Goal: Transaction & Acquisition: Purchase product/service

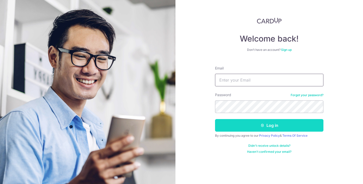
type input "thomas@audiolight.com.sg"
click at [262, 125] on icon "submit" at bounding box center [263, 126] width 4 height 4
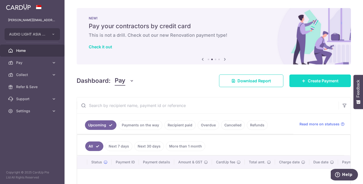
click at [312, 81] on span "Create Payment" at bounding box center [323, 81] width 31 height 6
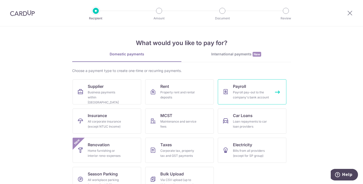
click at [262, 91] on div "Payroll pay-out to the company's bank account" at bounding box center [251, 95] width 36 height 10
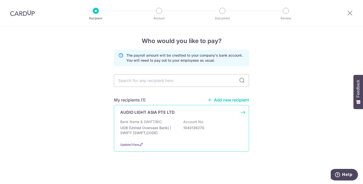
click at [159, 121] on p "Bank Name & SWIFT/BIC:" at bounding box center [141, 122] width 42 height 5
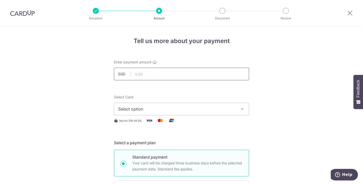
click at [155, 74] on input "text" at bounding box center [181, 74] width 135 height 13
type input "13,732.00"
click at [144, 109] on span "Select option" at bounding box center [177, 109] width 118 height 6
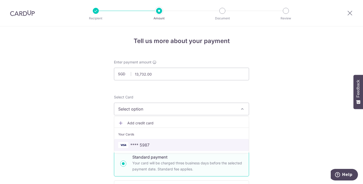
click at [147, 144] on span "**** 5987" at bounding box center [139, 145] width 19 height 6
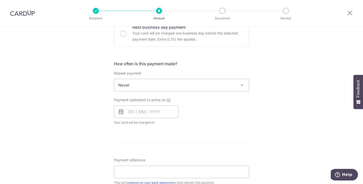
scroll to position [168, 0]
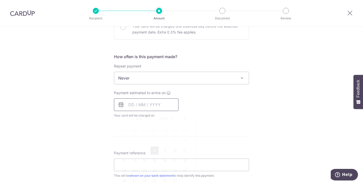
click at [143, 106] on input "text" at bounding box center [146, 105] width 65 height 13
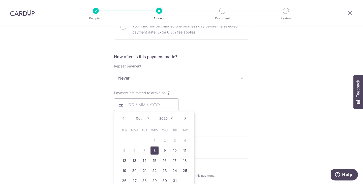
drag, startPoint x: 154, startPoint y: 147, endPoint x: 194, endPoint y: 118, distance: 49.1
click at [154, 147] on link "8" at bounding box center [155, 151] width 8 height 8
type input "08/10/2025"
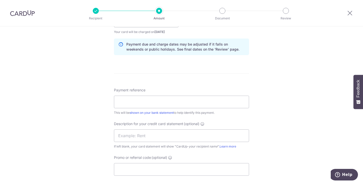
scroll to position [252, 0]
click at [161, 104] on input "Payment reference" at bounding box center [181, 101] width 135 height 13
type input "Sep 2025 Payroll"
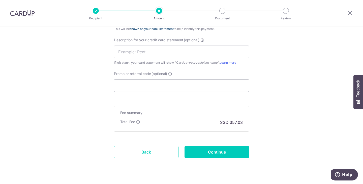
scroll to position [336, 0]
click at [155, 88] on input "Promo or referral code (optional)" at bounding box center [181, 85] width 135 height 13
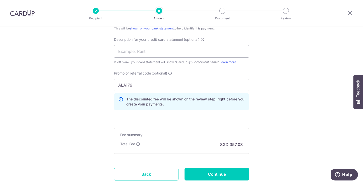
type input "ALA179"
click at [222, 173] on input "Continue" at bounding box center [217, 174] width 65 height 13
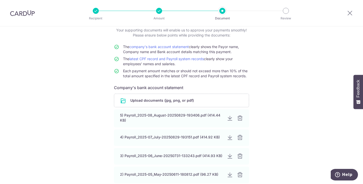
scroll to position [42, 0]
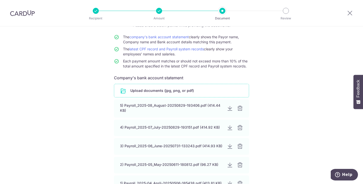
click at [168, 88] on input "file" at bounding box center [181, 90] width 135 height 13
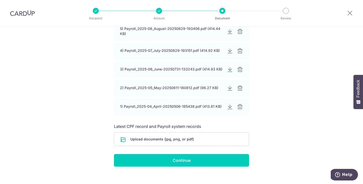
scroll to position [144, 0]
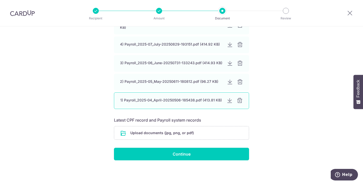
click at [239, 101] on div at bounding box center [240, 101] width 6 height 6
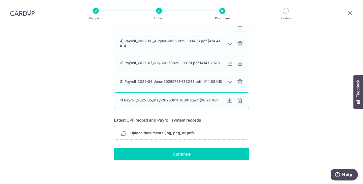
click at [239, 99] on div at bounding box center [240, 101] width 6 height 6
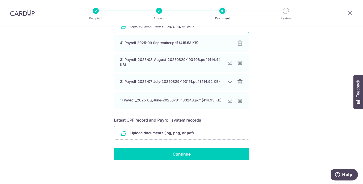
click at [239, 99] on div at bounding box center [240, 101] width 6 height 6
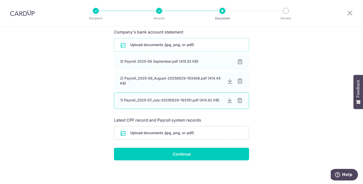
scroll to position [88, 0]
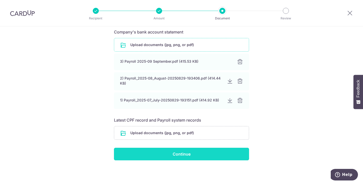
click at [183, 154] on input "Continue" at bounding box center [181, 154] width 135 height 13
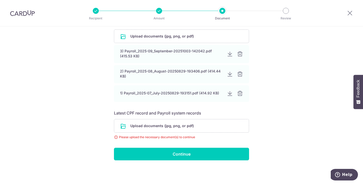
scroll to position [96, 0]
click at [173, 127] on input "file" at bounding box center [181, 126] width 135 height 13
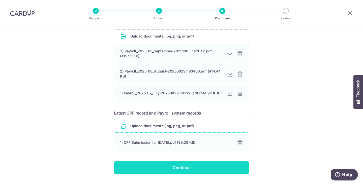
click at [180, 168] on input "Continue" at bounding box center [181, 168] width 135 height 13
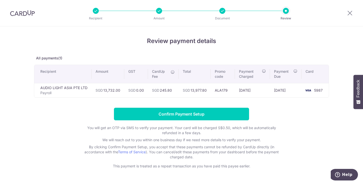
drag, startPoint x: 173, startPoint y: 91, endPoint x: 161, endPoint y: 90, distance: 12.2
click at [161, 90] on td "SGD 245.80" at bounding box center [163, 90] width 31 height 14
copy td "245.80"
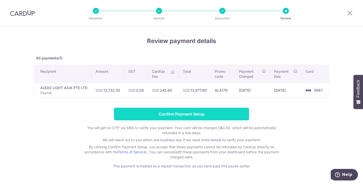
click at [183, 115] on input "Confirm Payment Setup" at bounding box center [181, 114] width 135 height 13
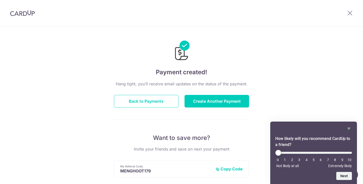
click at [30, 79] on div "Payment created! Hang tight, you’ll receive email updates on the status of the …" at bounding box center [181, 162] width 363 height 270
click at [351, 14] on icon at bounding box center [350, 13] width 6 height 6
